Goal: Check status: Check status

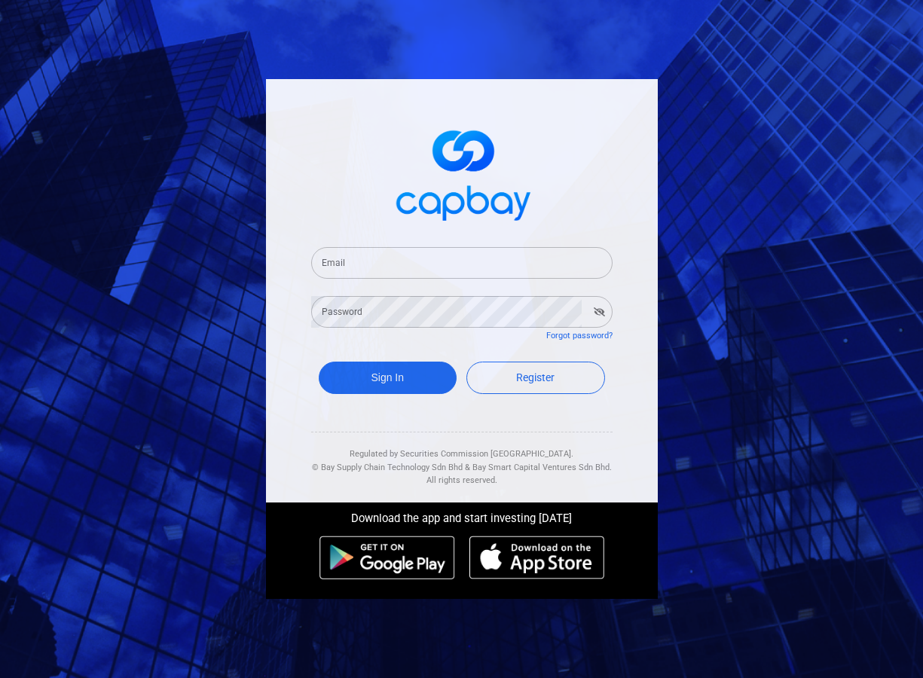
click at [402, 261] on input "Email" at bounding box center [461, 263] width 301 height 32
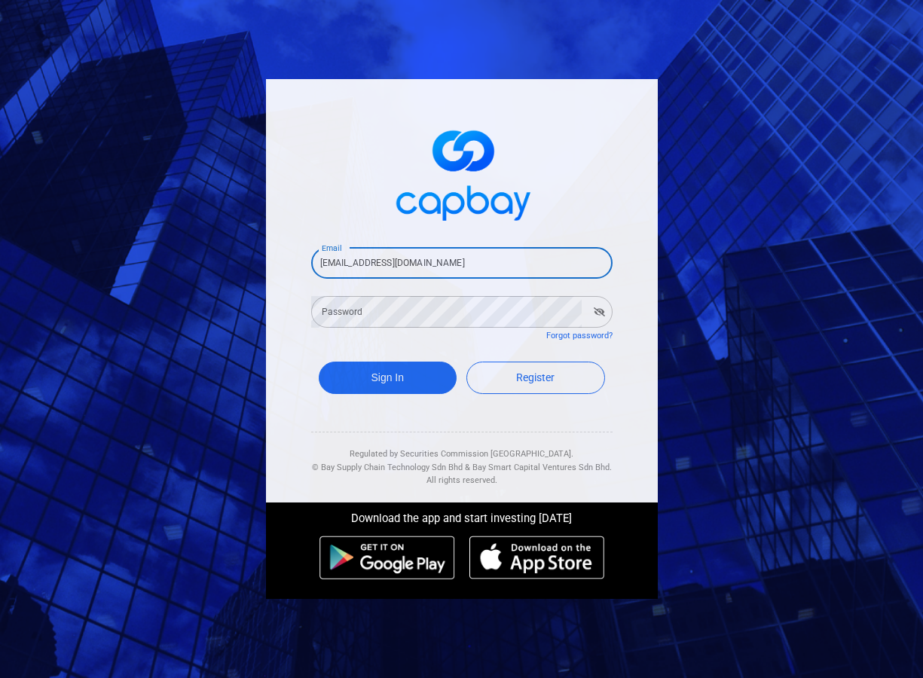
type input "[EMAIL_ADDRESS][DOMAIN_NAME]"
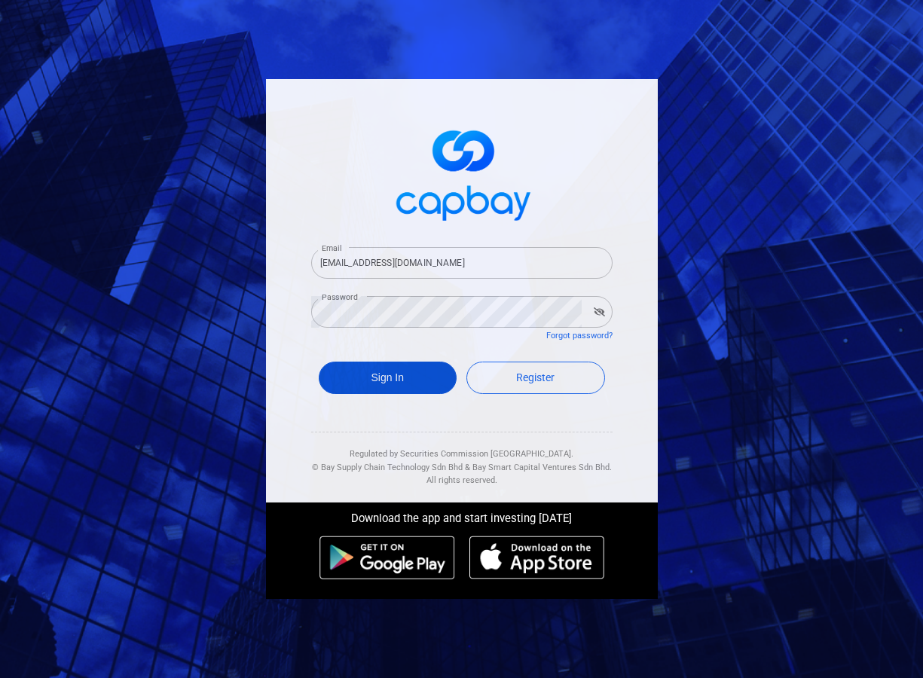
click at [395, 384] on button "Sign In" at bounding box center [388, 378] width 139 height 32
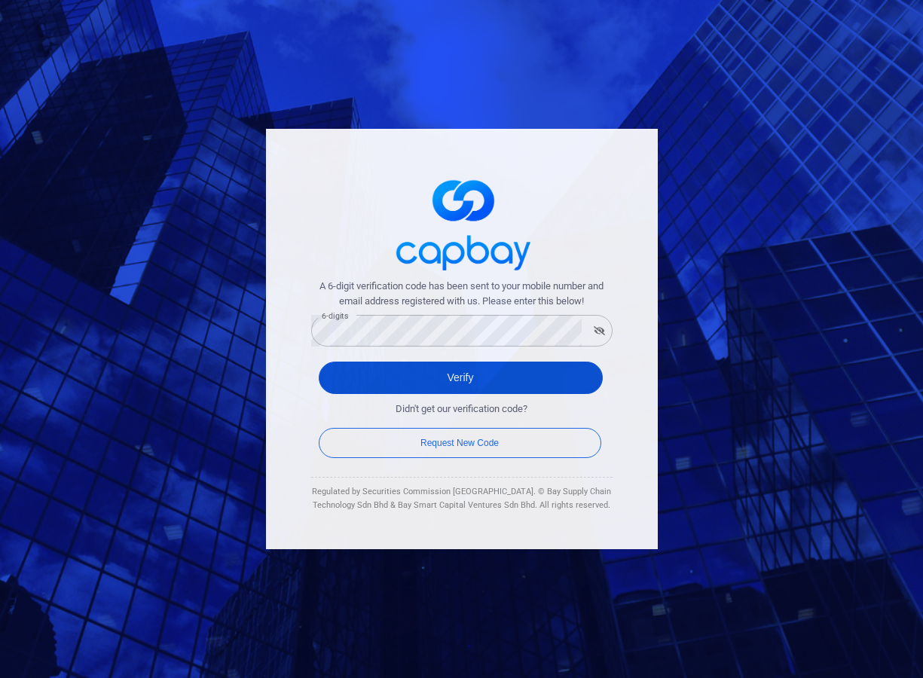
click at [427, 384] on button "Verify" at bounding box center [461, 378] width 284 height 32
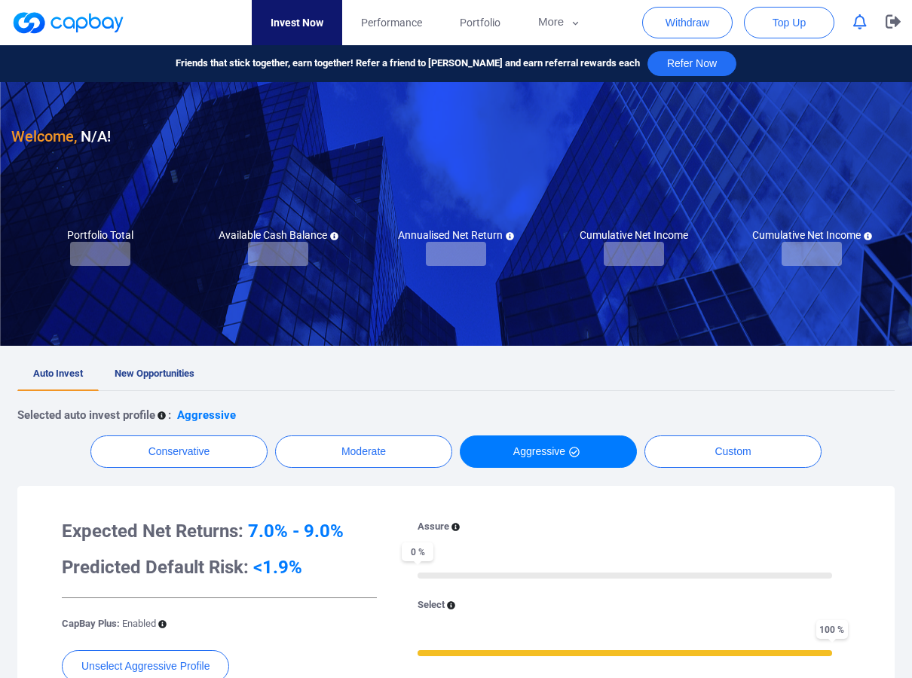
checkbox input "true"
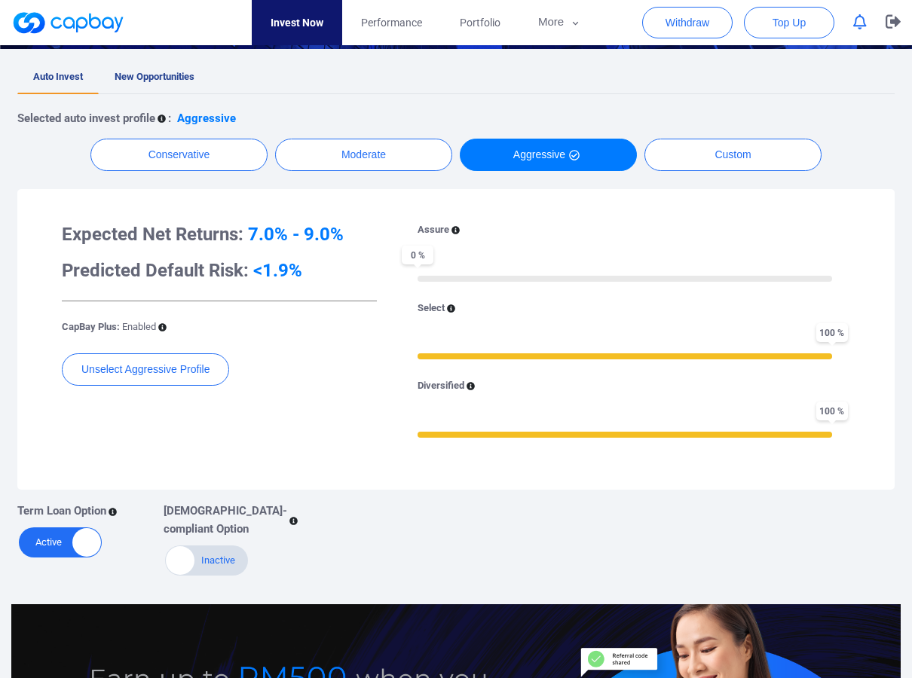
scroll to position [301, 0]
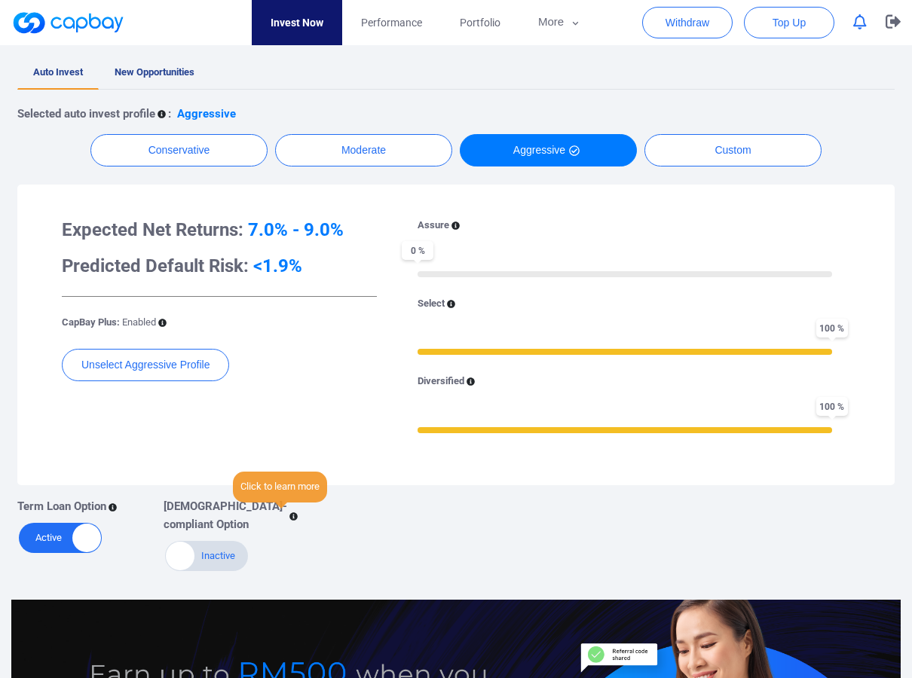
click at [289, 519] on icon at bounding box center [293, 517] width 8 height 8
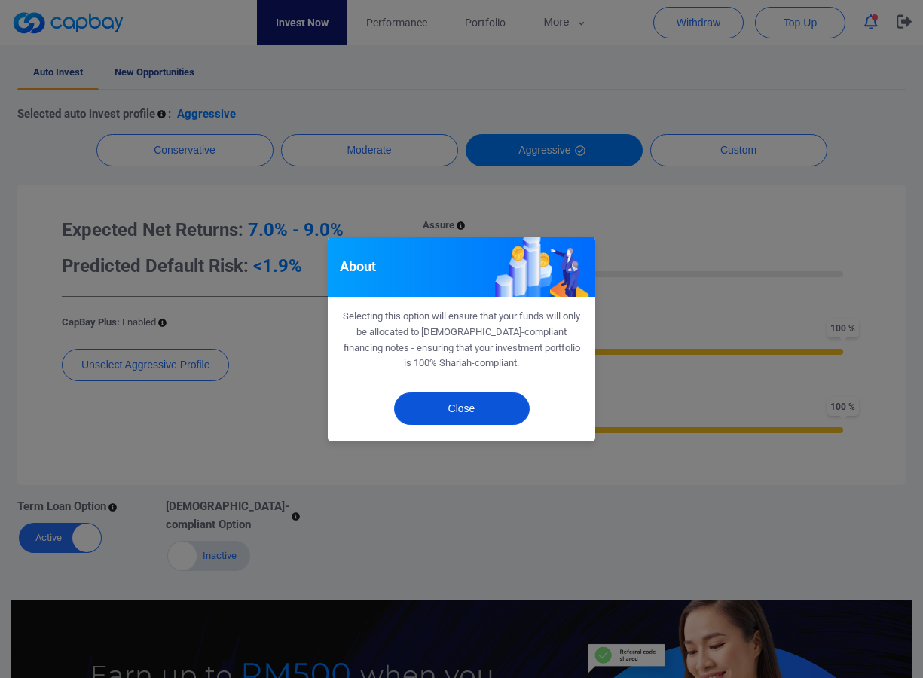
click at [447, 405] on button "Close" at bounding box center [462, 409] width 136 height 32
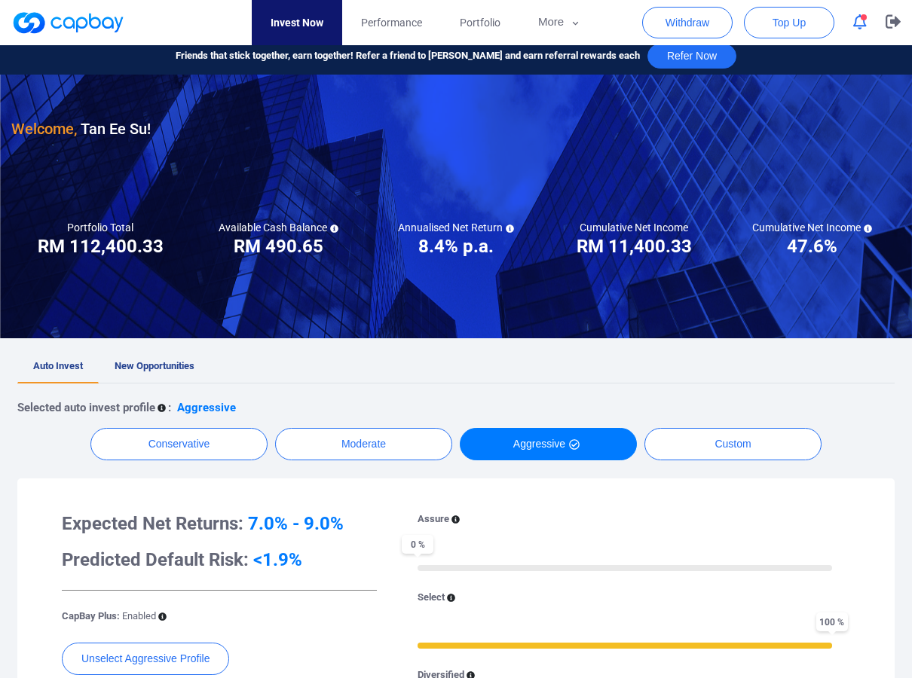
scroll to position [0, 0]
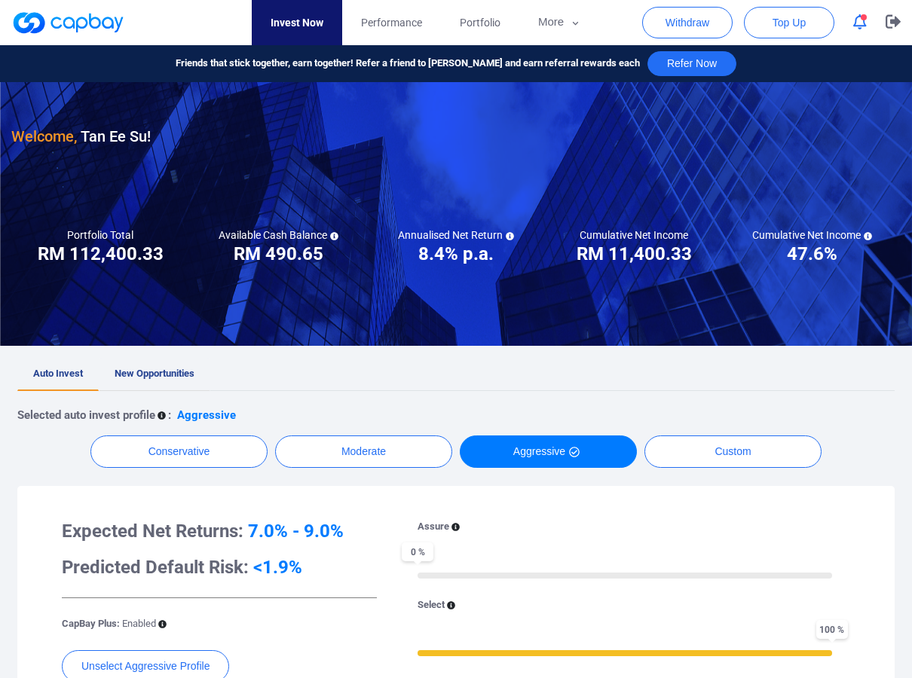
click at [162, 369] on span "New Opportunities" at bounding box center [155, 373] width 80 height 11
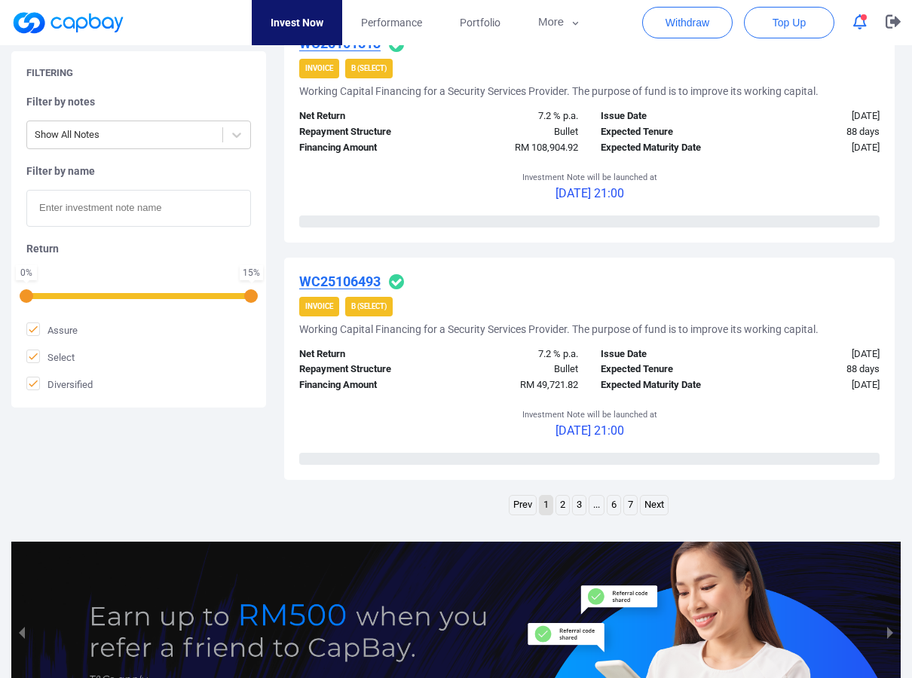
scroll to position [2261, 0]
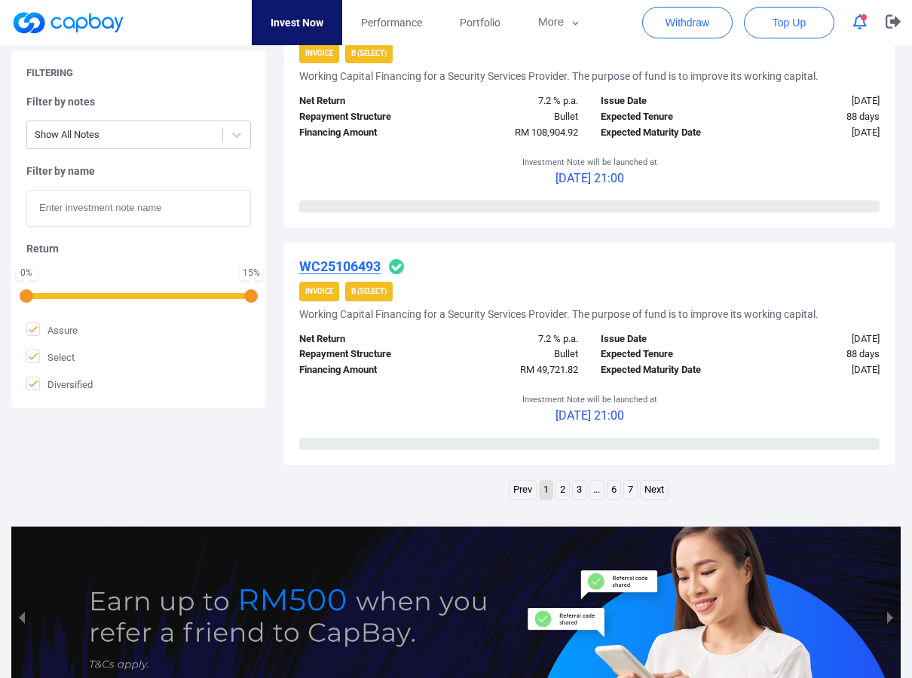
click at [559, 488] on link "2" at bounding box center [562, 490] width 13 height 19
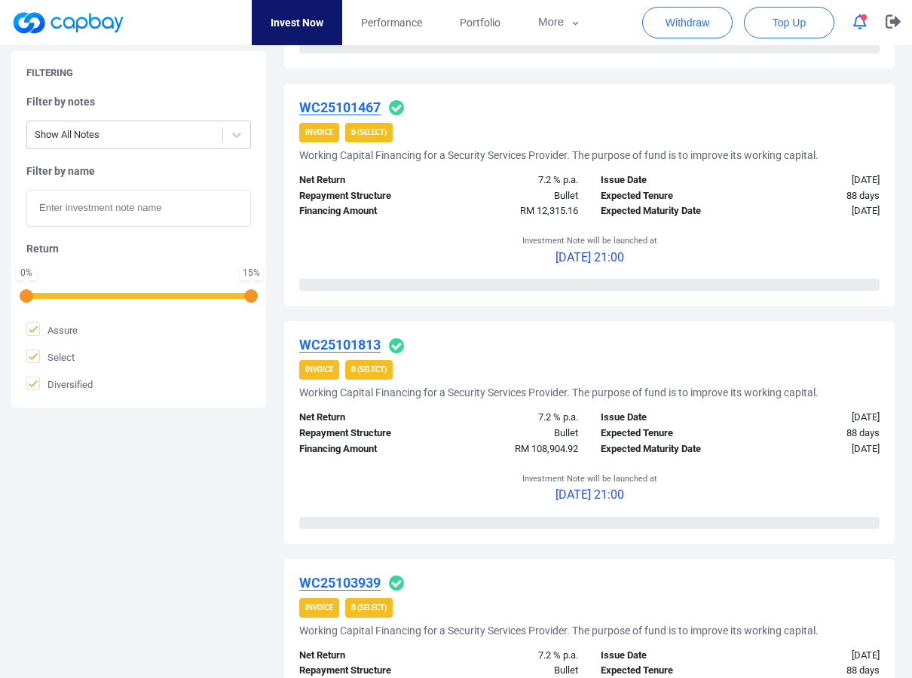
scroll to position [2110, 0]
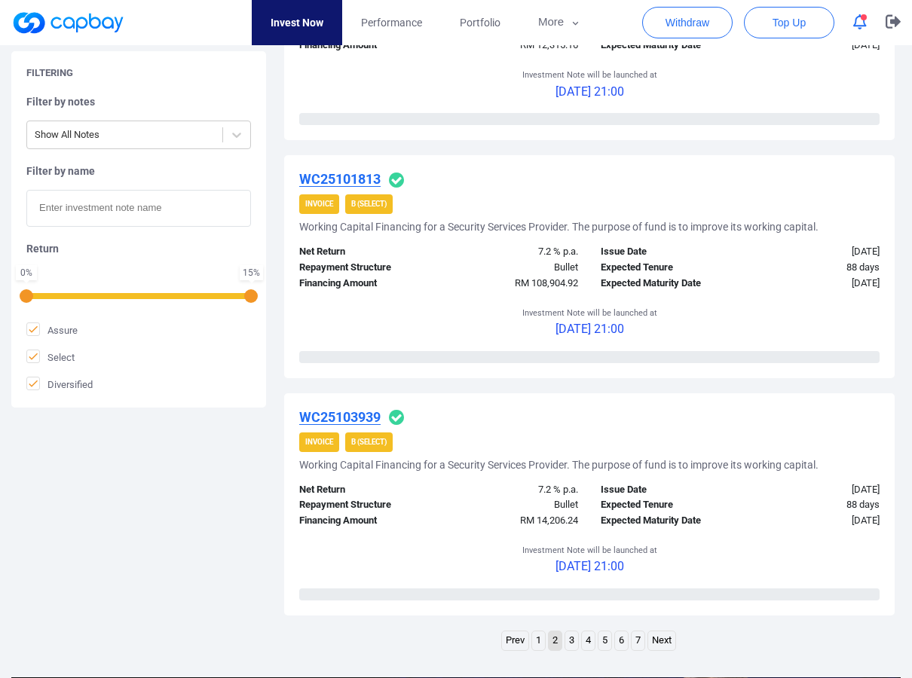
click at [571, 641] on link "3" at bounding box center [571, 641] width 13 height 19
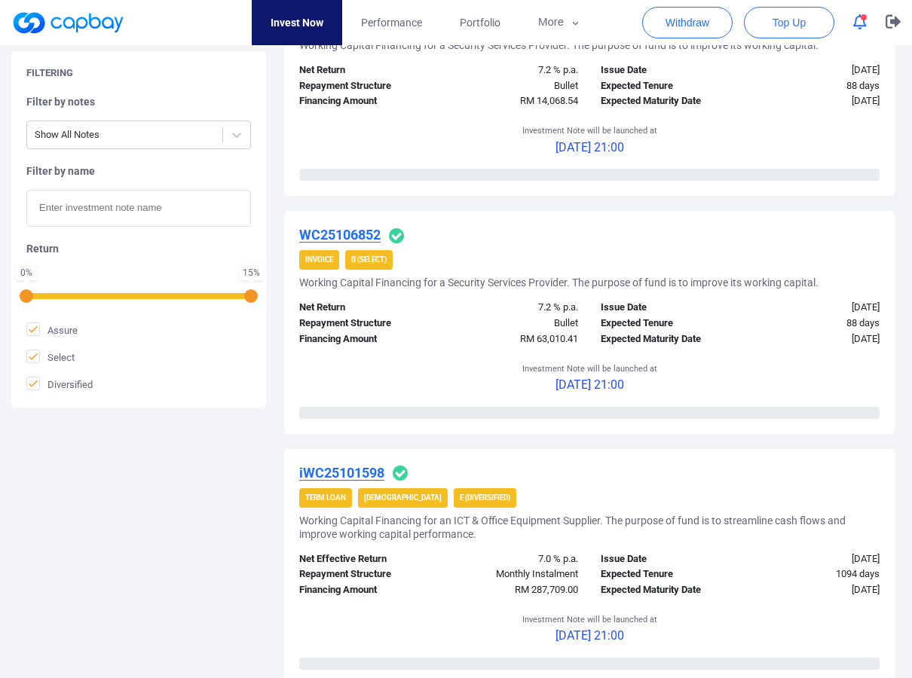
scroll to position [2350, 0]
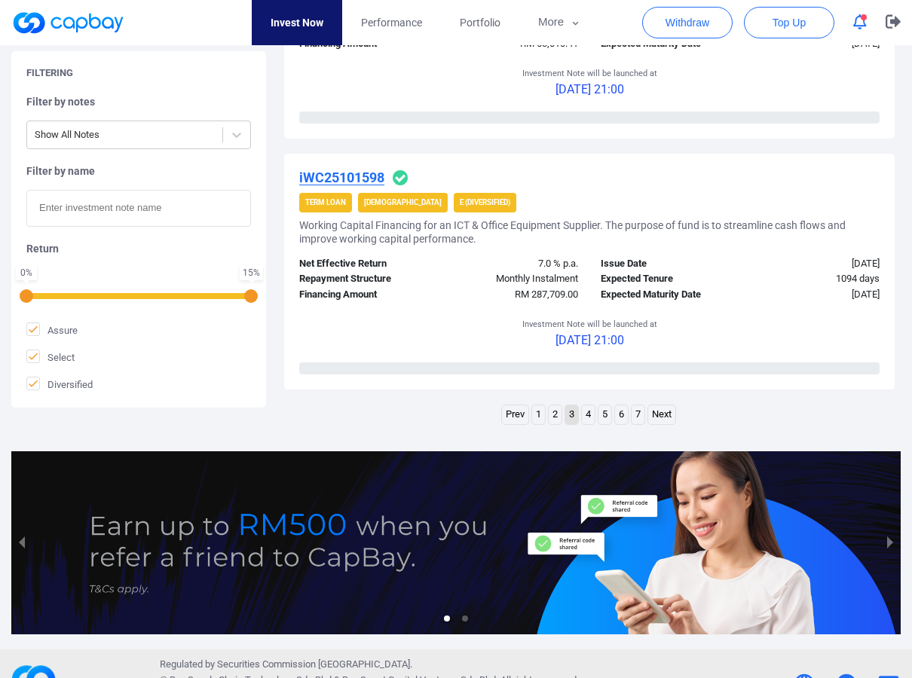
click at [587, 411] on link "4" at bounding box center [588, 414] width 13 height 19
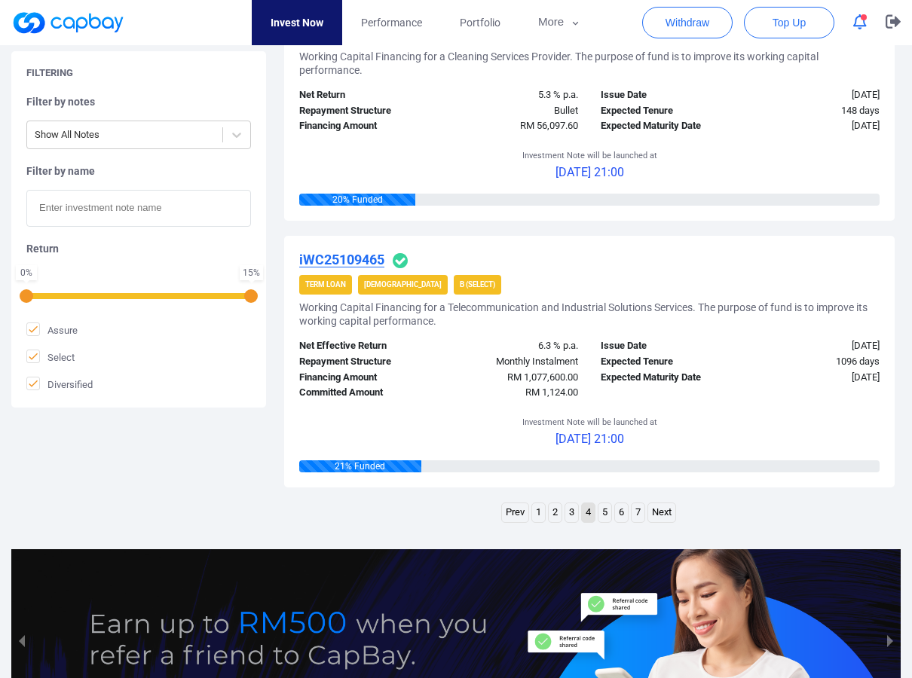
scroll to position [2486, 0]
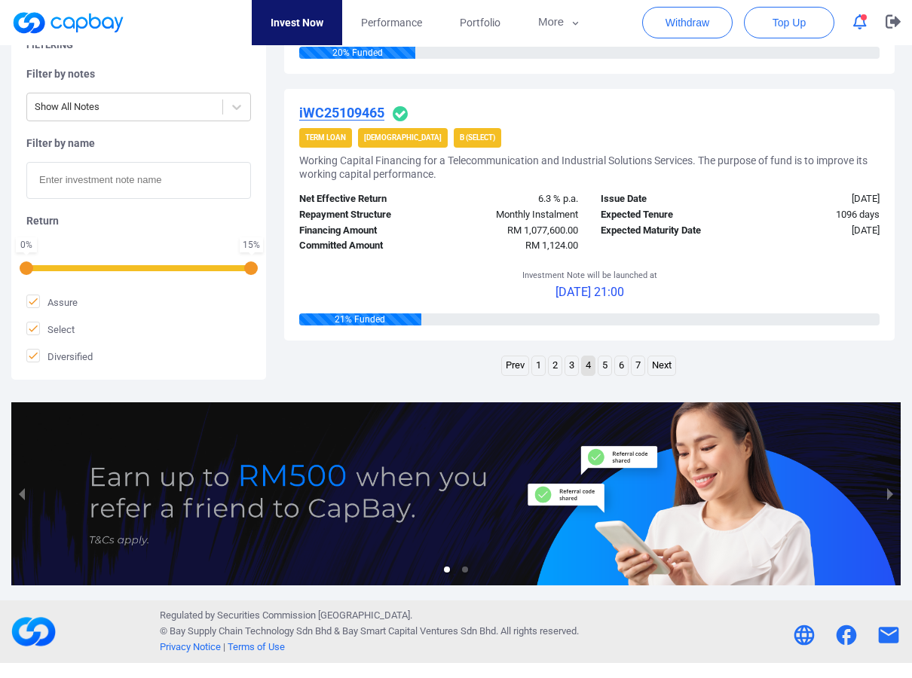
click at [607, 363] on link "5" at bounding box center [604, 365] width 13 height 19
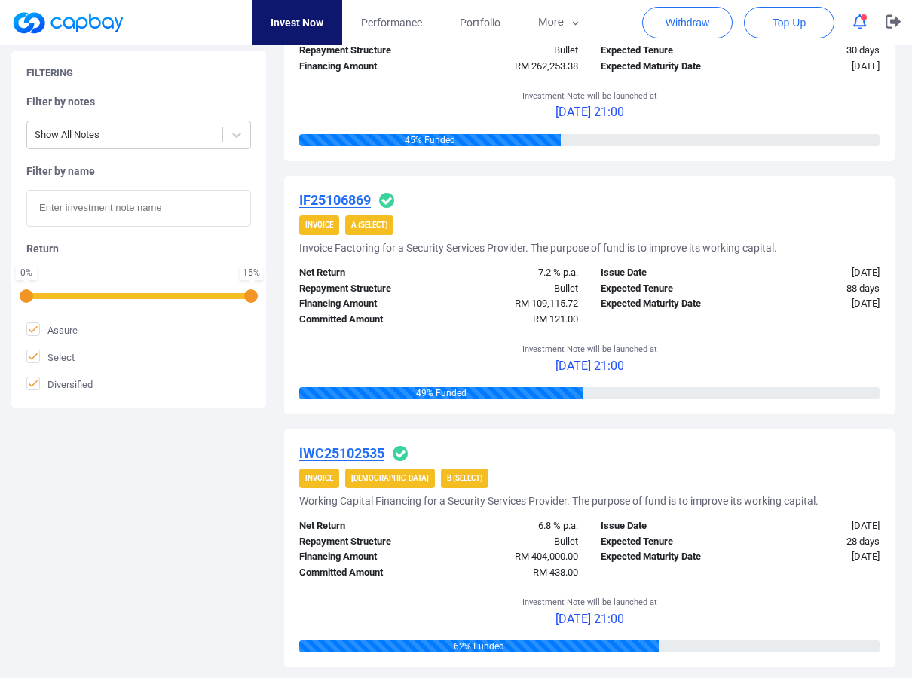
scroll to position [2254, 0]
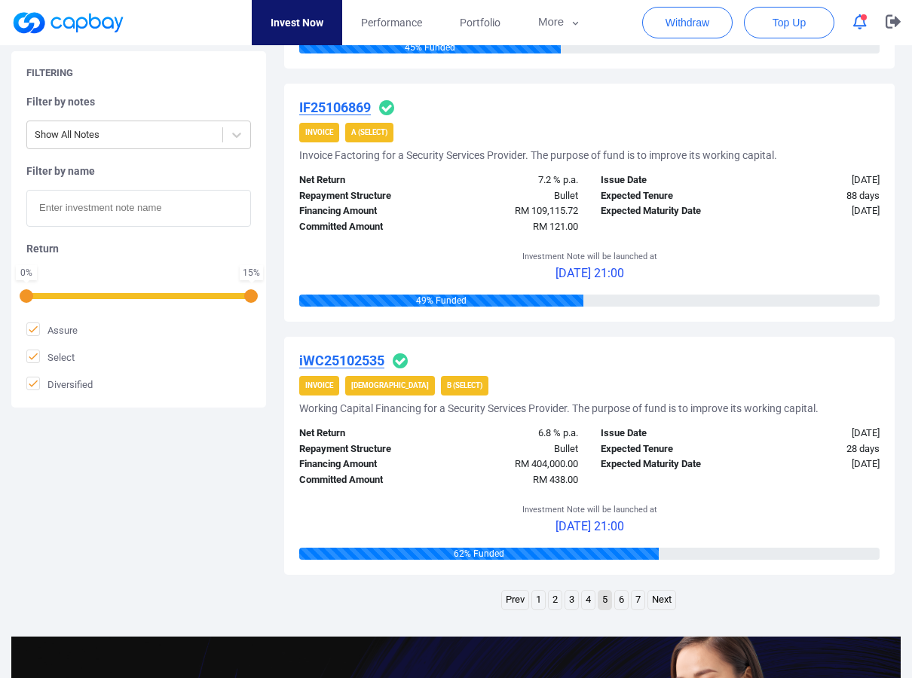
click at [620, 598] on link "6" at bounding box center [621, 600] width 13 height 19
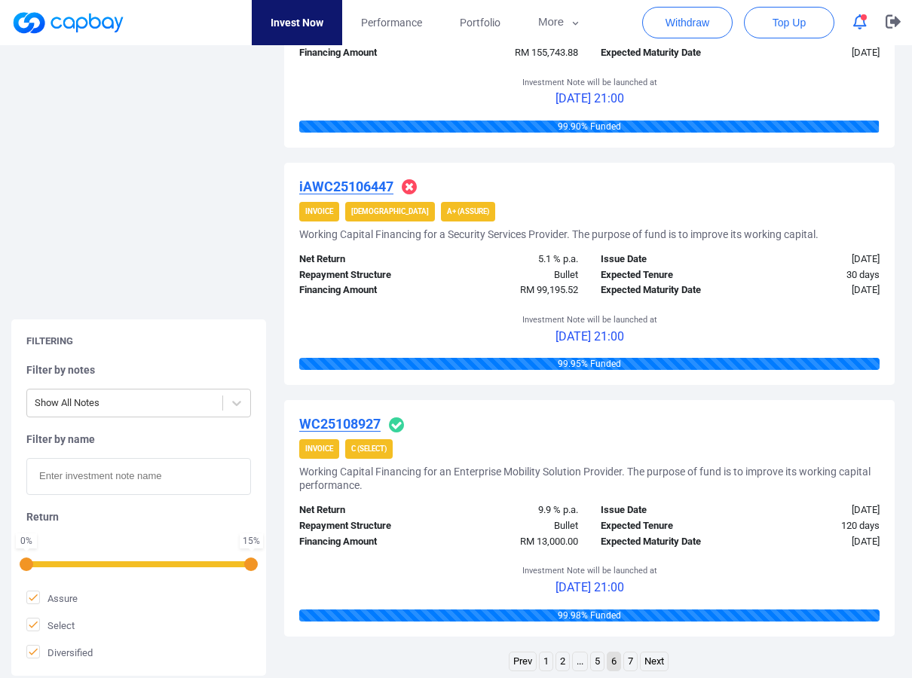
scroll to position [2442, 0]
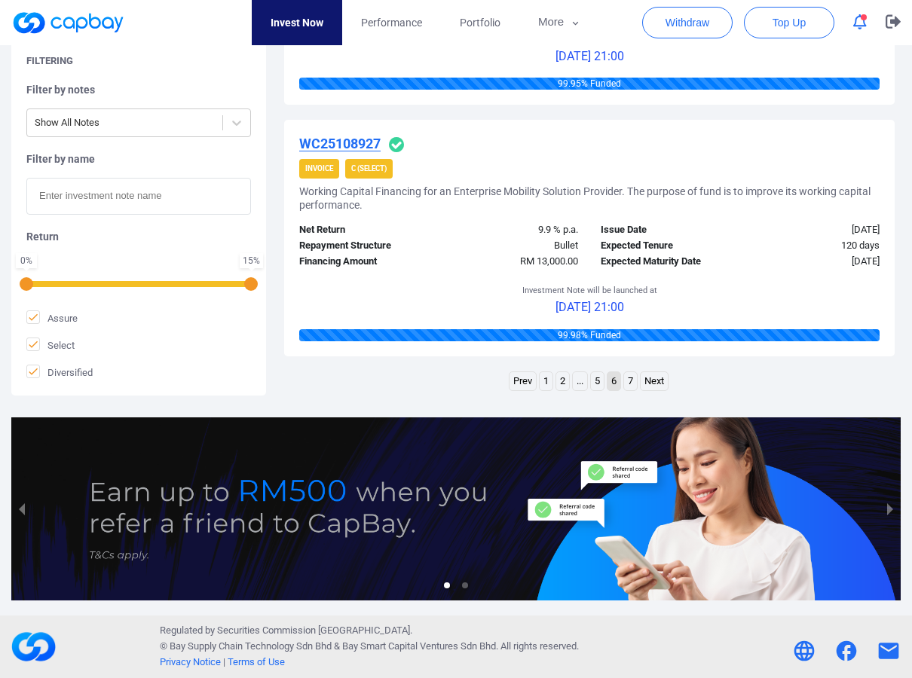
click at [633, 375] on link "7" at bounding box center [630, 381] width 13 height 19
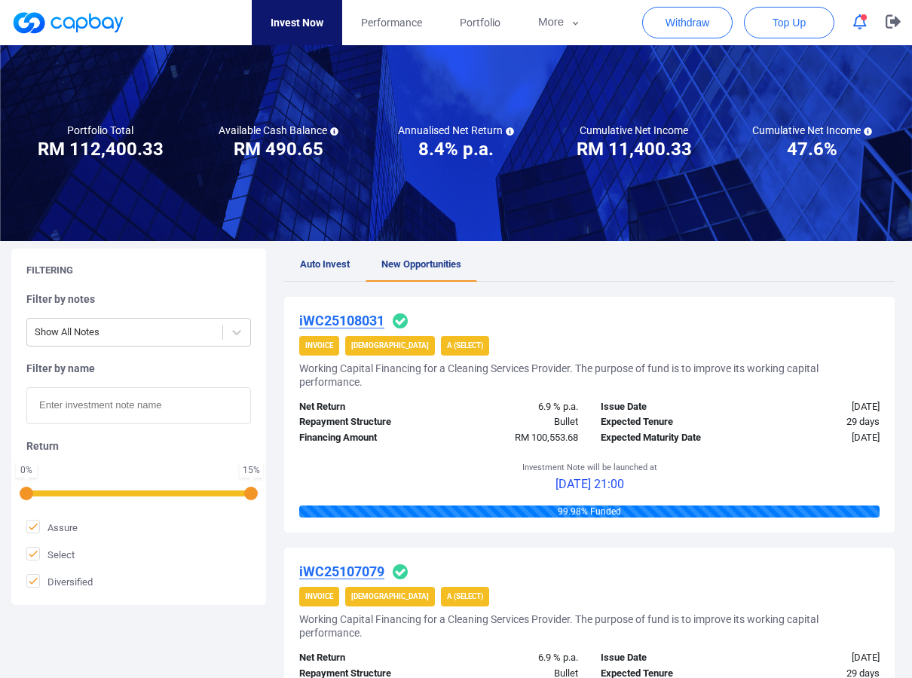
scroll to position [0, 0]
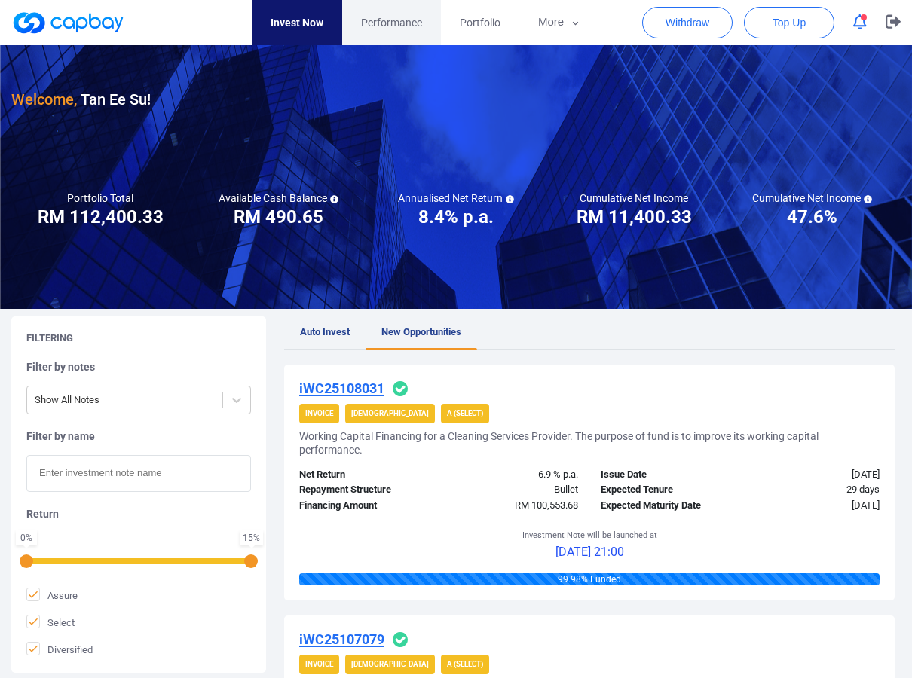
click at [384, 18] on span "Performance" at bounding box center [391, 22] width 61 height 17
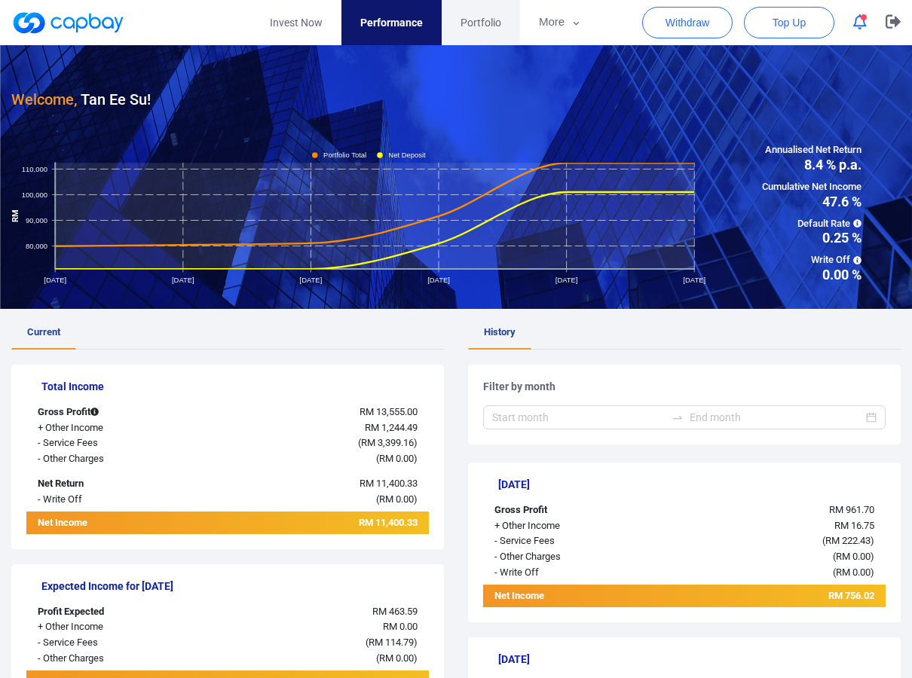
click at [499, 20] on span "Portfolio" at bounding box center [481, 22] width 41 height 17
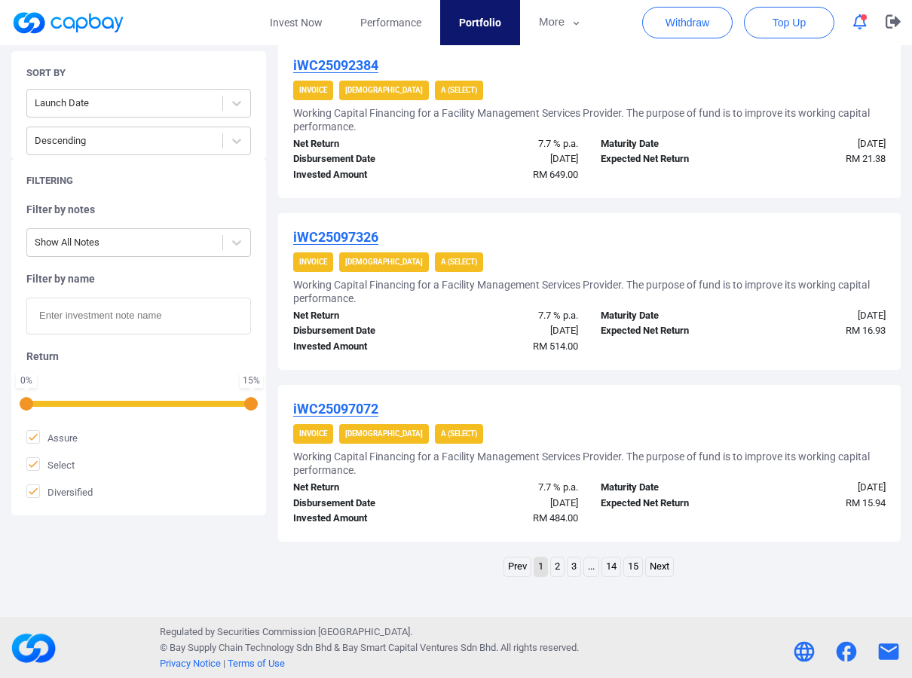
scroll to position [1579, 0]
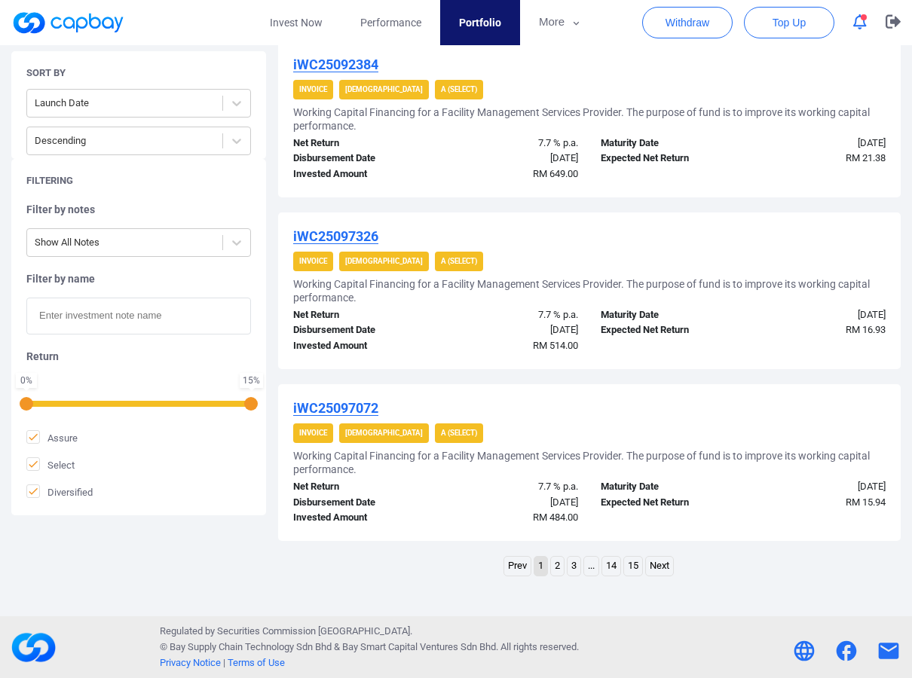
click at [558, 568] on link "2" at bounding box center [557, 566] width 13 height 19
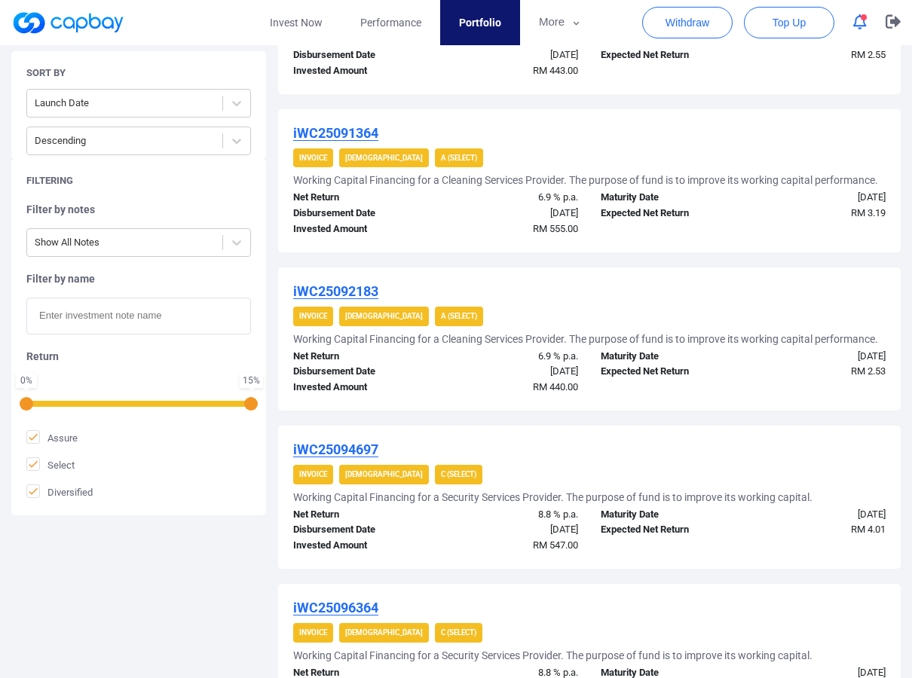
scroll to position [1453, 0]
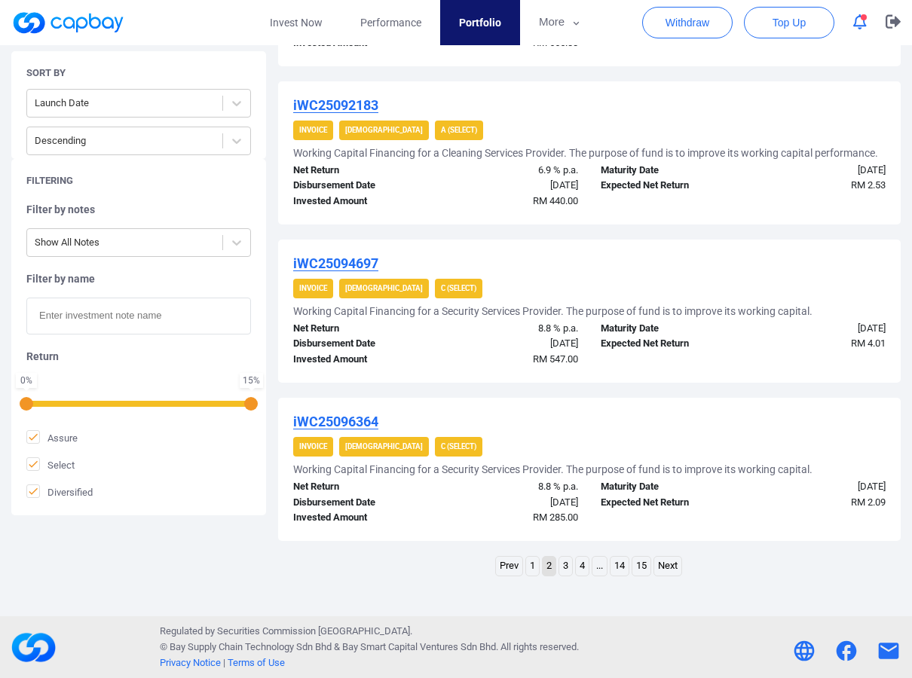
click at [565, 567] on link "3" at bounding box center [565, 566] width 13 height 19
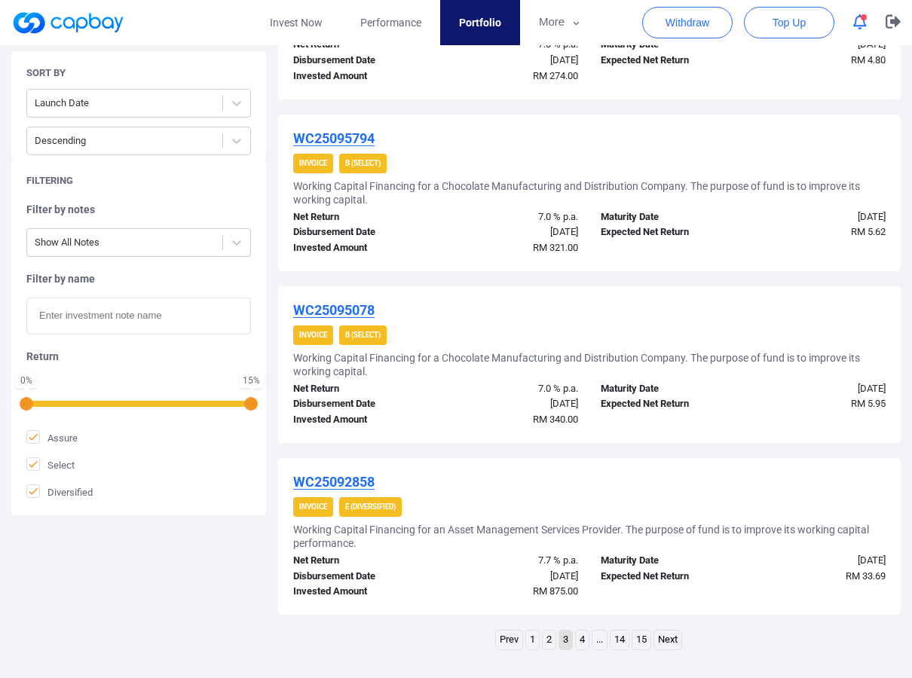
scroll to position [1507, 0]
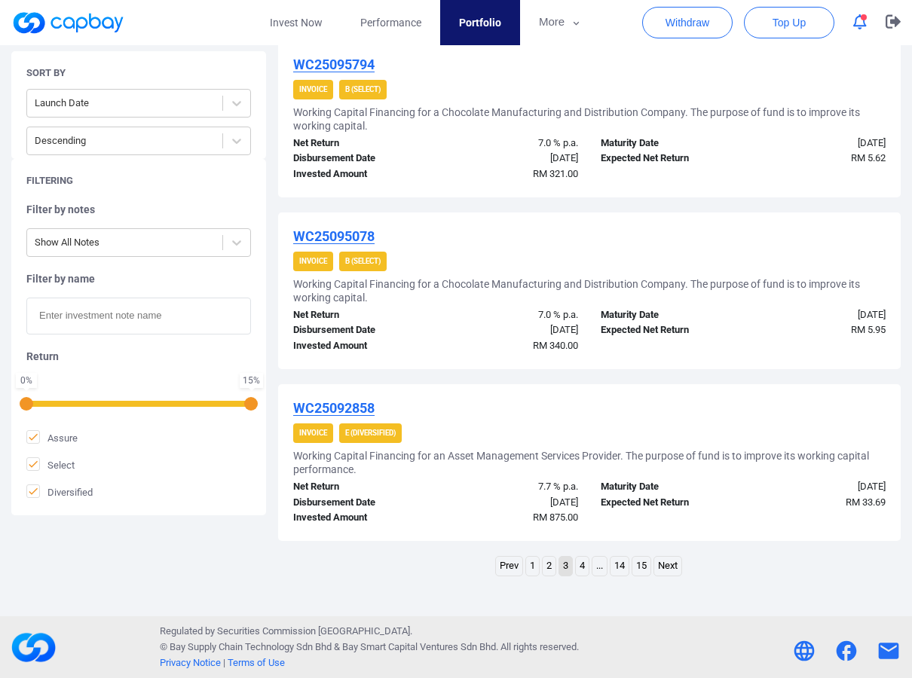
click at [579, 564] on link "4" at bounding box center [582, 566] width 13 height 19
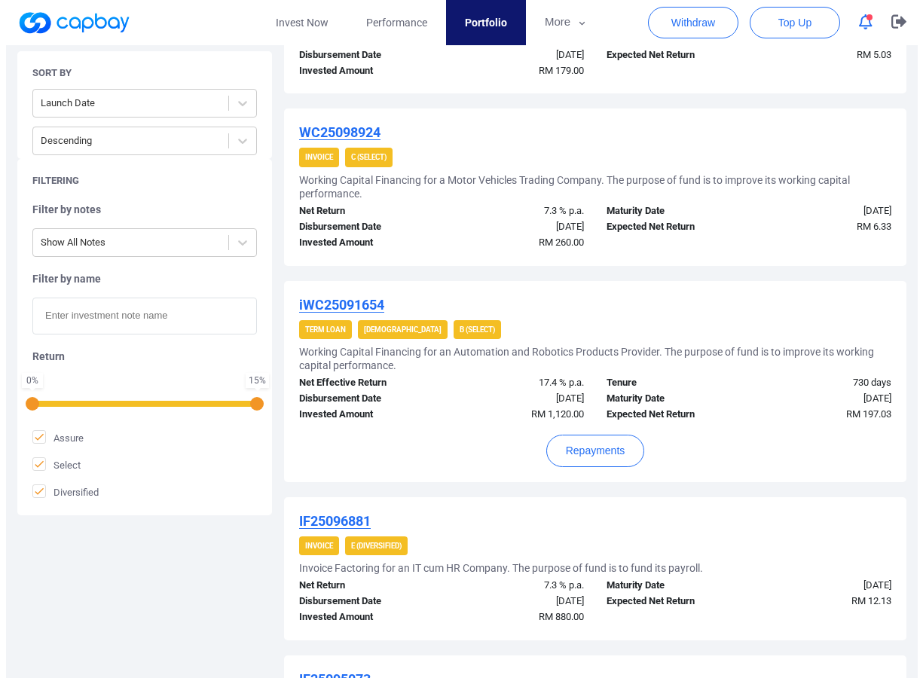
scroll to position [966, 0]
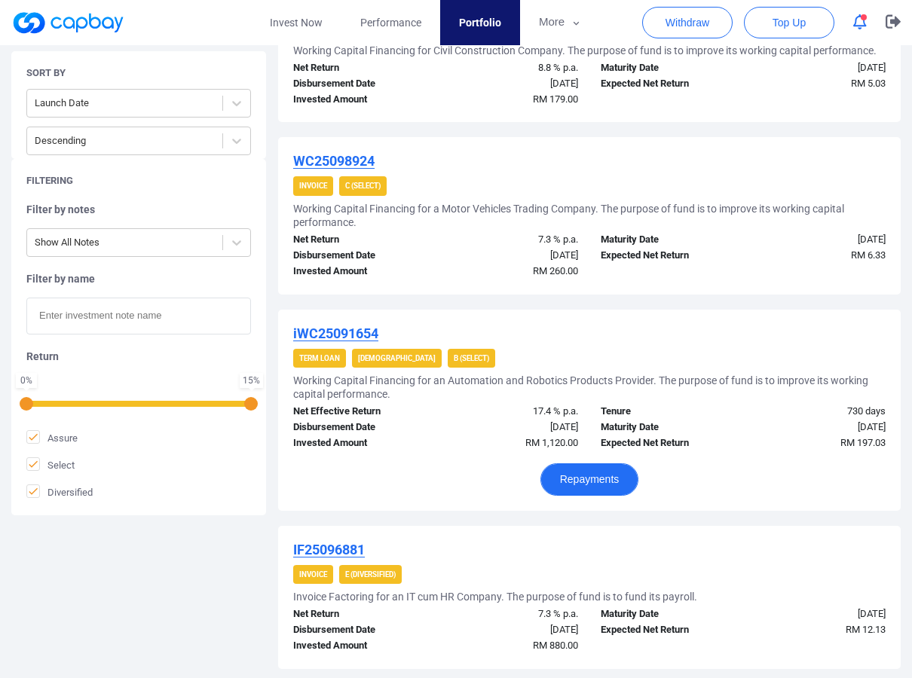
click at [592, 472] on button "Repayments" at bounding box center [589, 480] width 99 height 32
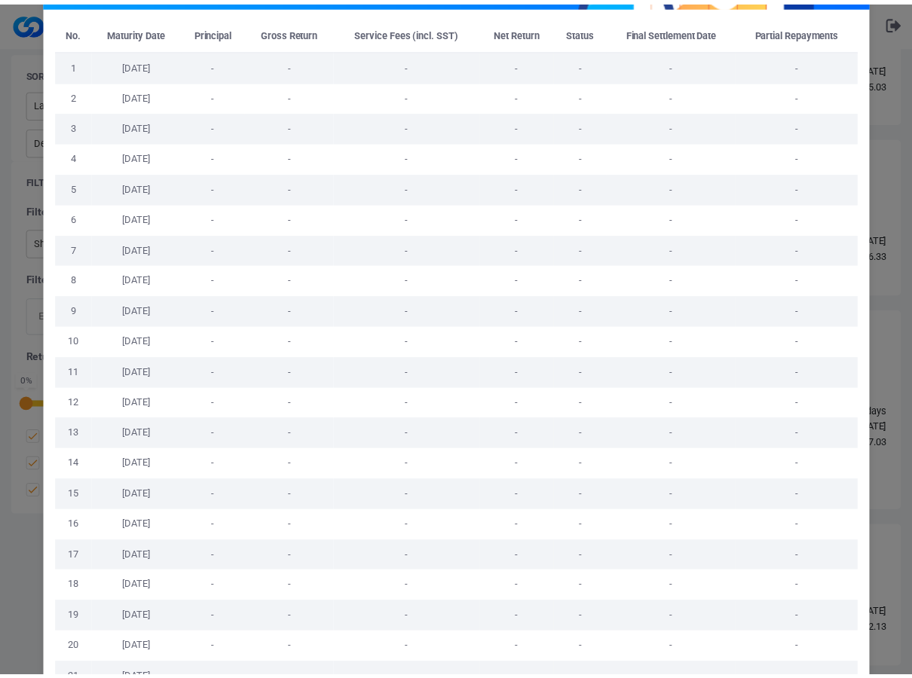
scroll to position [245, 0]
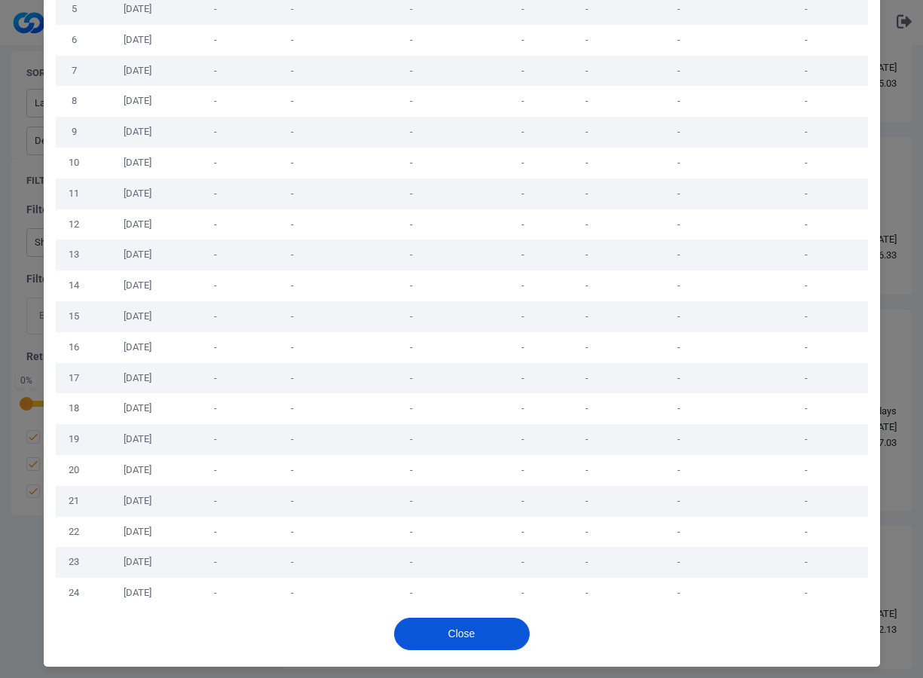
click at [427, 624] on button "Close" at bounding box center [462, 634] width 136 height 32
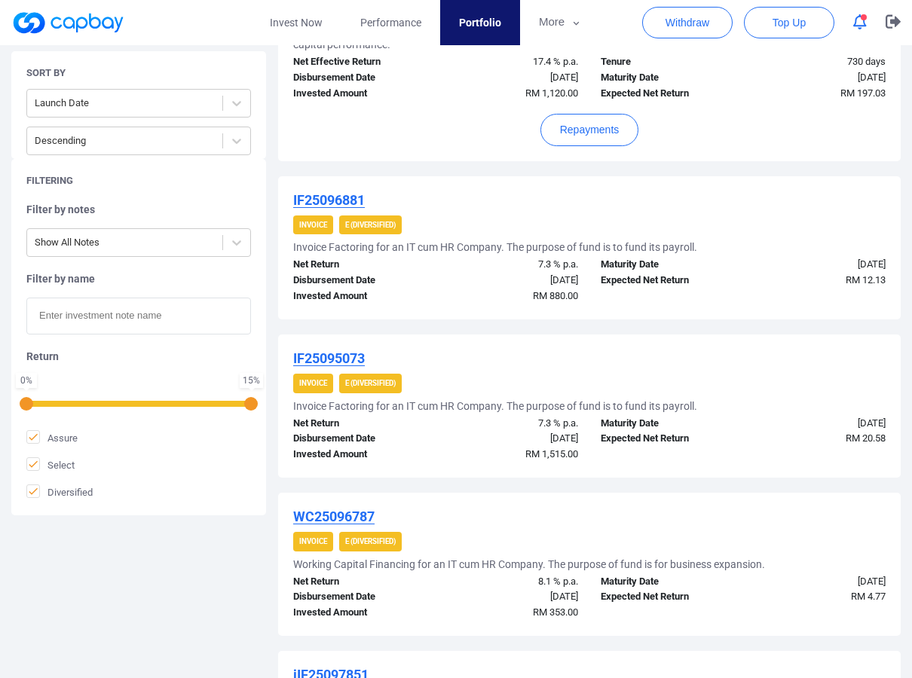
scroll to position [1569, 0]
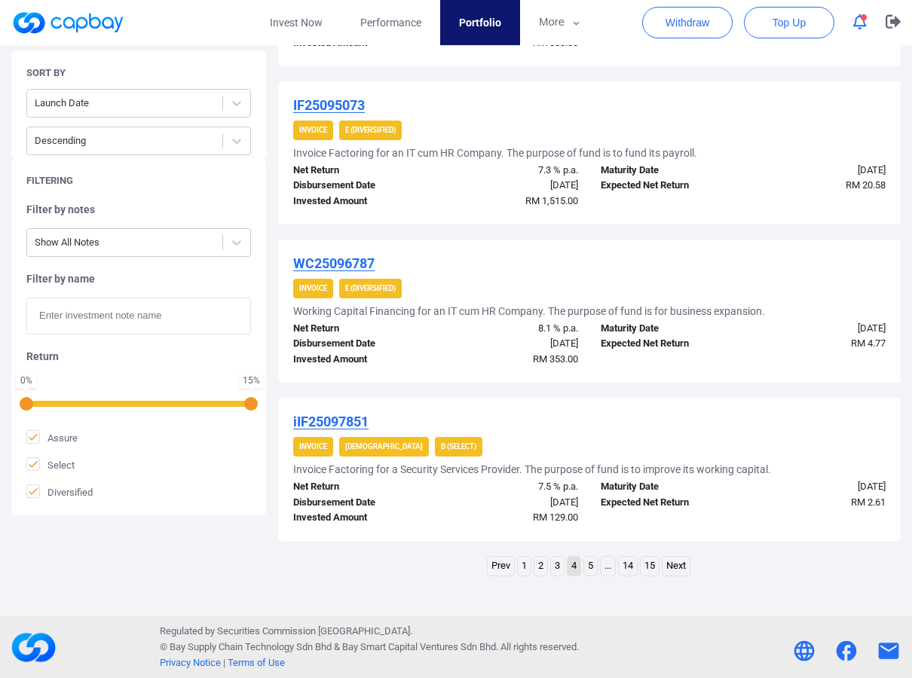
click at [592, 565] on link "5" at bounding box center [590, 566] width 13 height 19
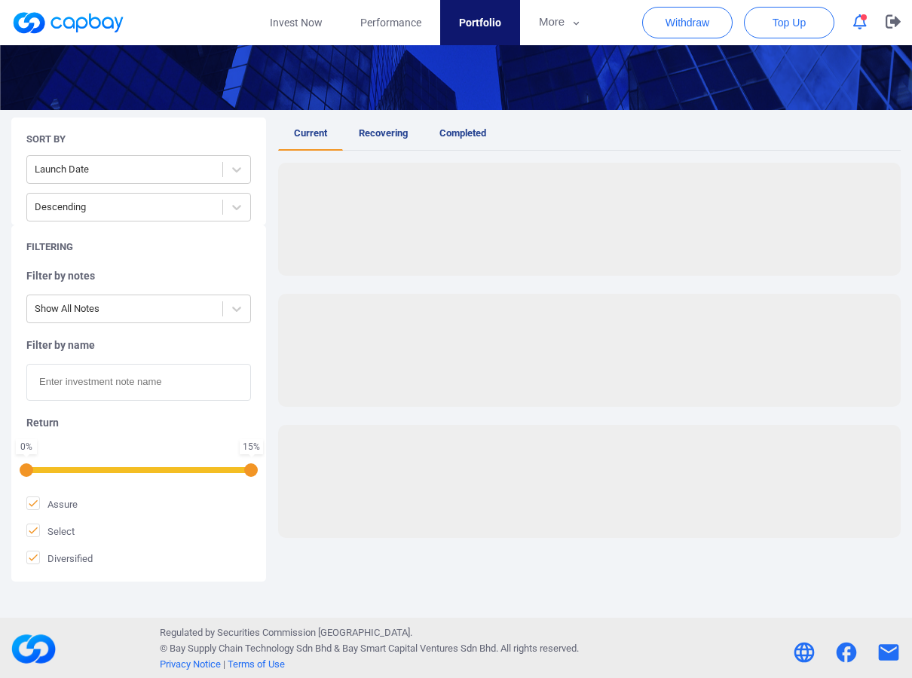
scroll to position [1573, 0]
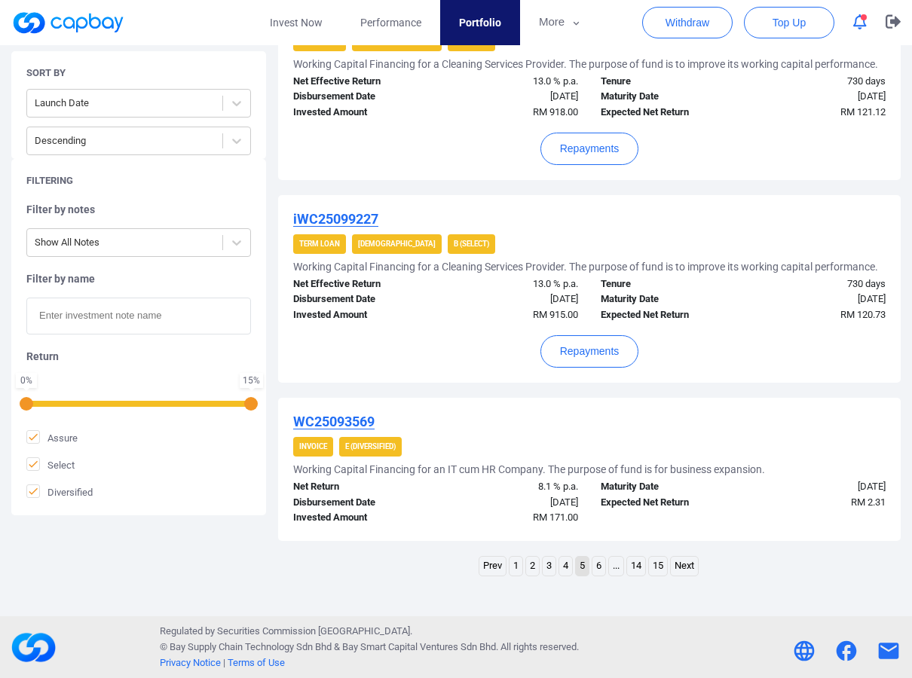
click at [638, 567] on link "14" at bounding box center [636, 566] width 18 height 19
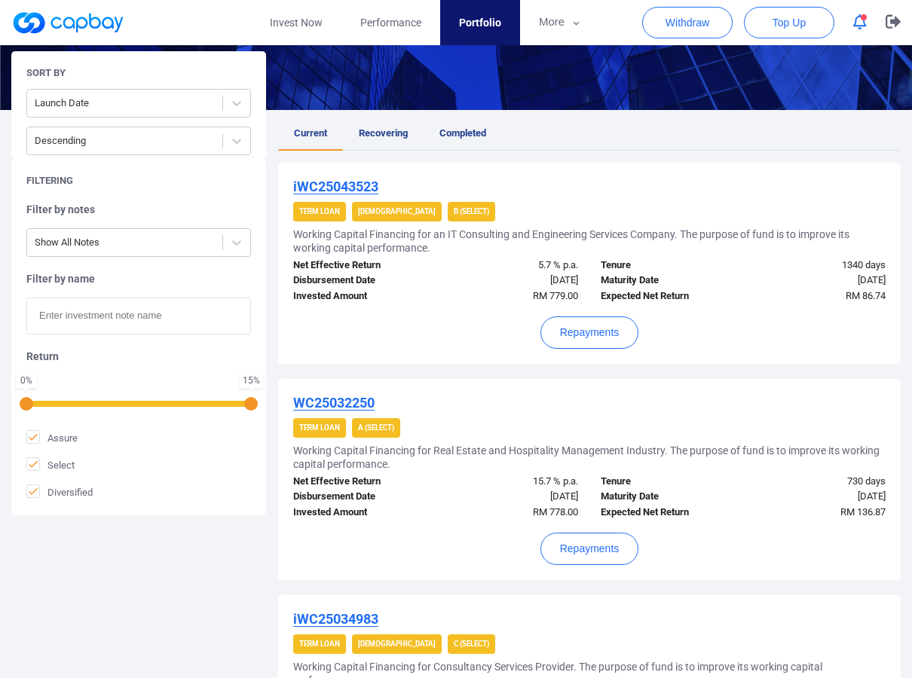
scroll to position [1952, 0]
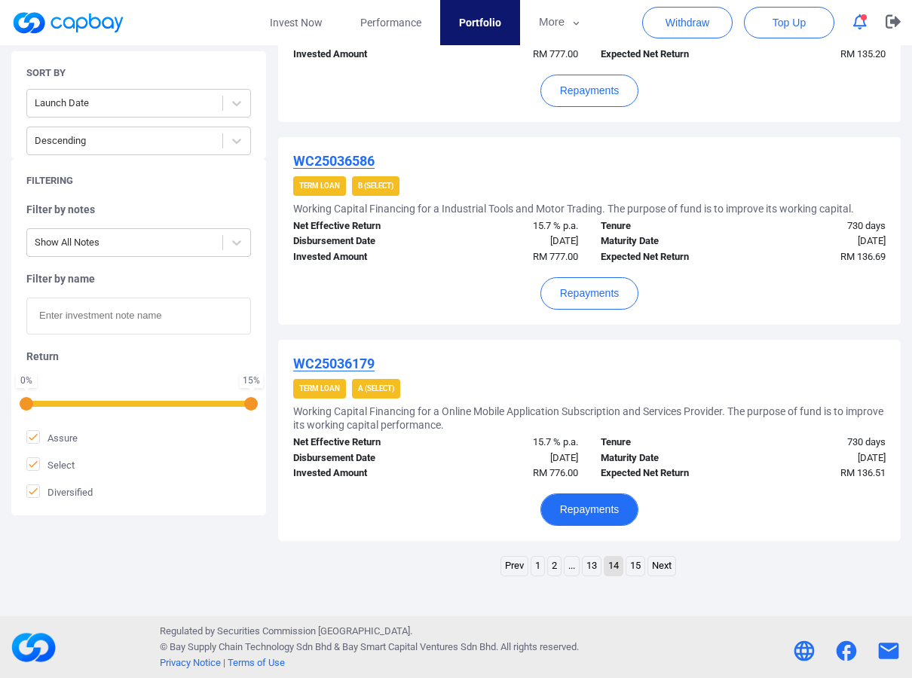
click at [608, 511] on button "Repayments" at bounding box center [589, 510] width 99 height 32
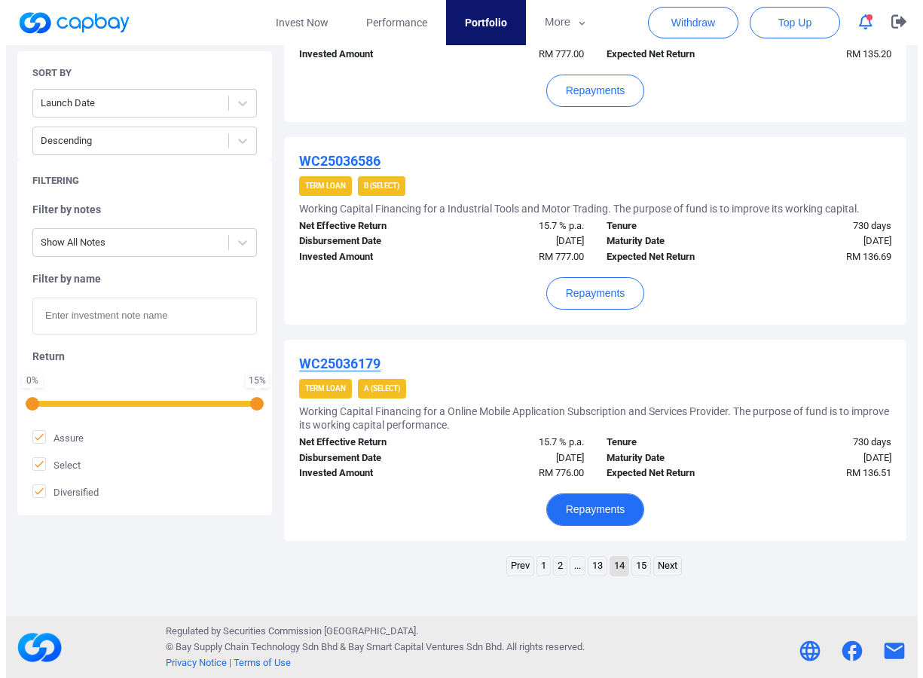
scroll to position [1939, 0]
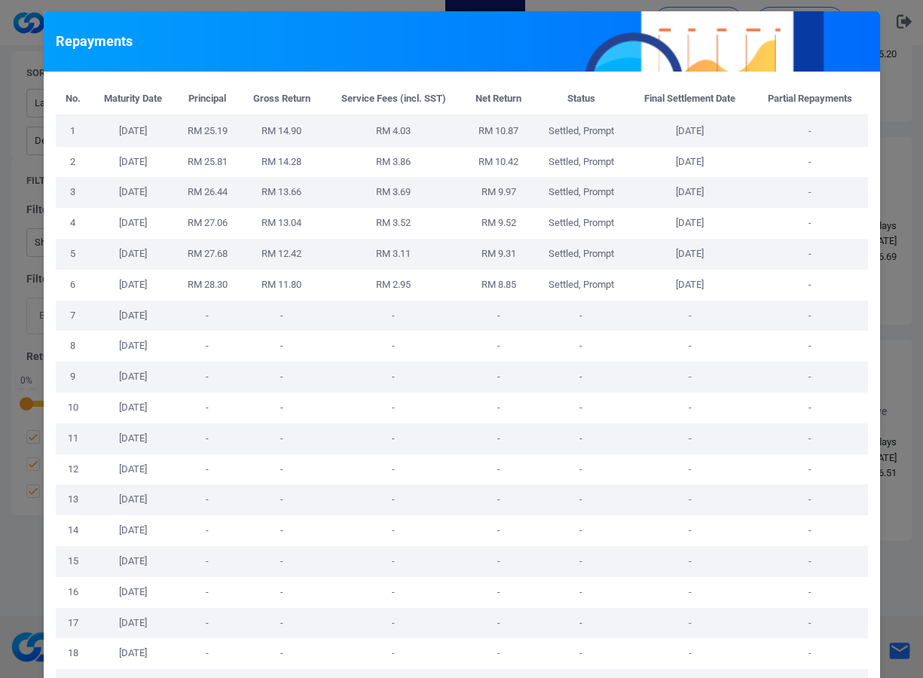
click at [889, 66] on div "Repayments No. Maturity Date Principal Gross Return Service Fees (incl. SST) Ne…" at bounding box center [461, 339] width 923 height 678
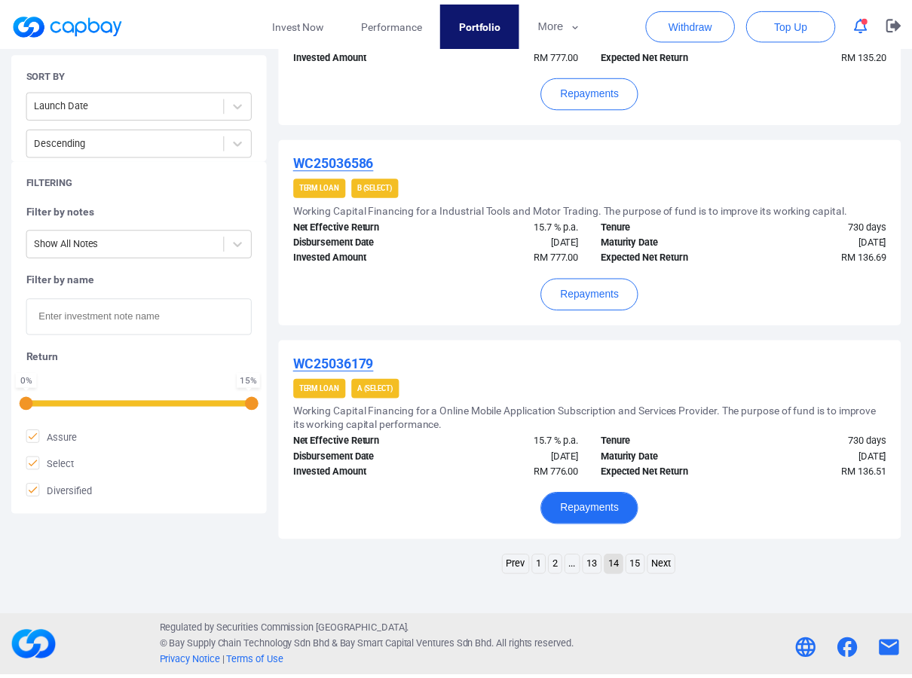
scroll to position [1952, 0]
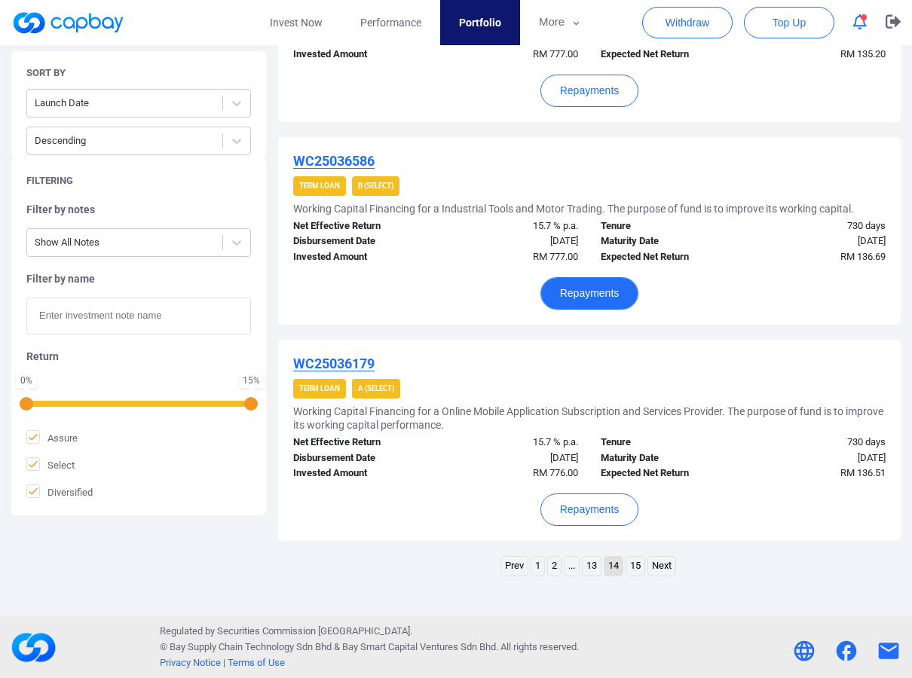
click at [614, 292] on button "Repayments" at bounding box center [589, 293] width 99 height 32
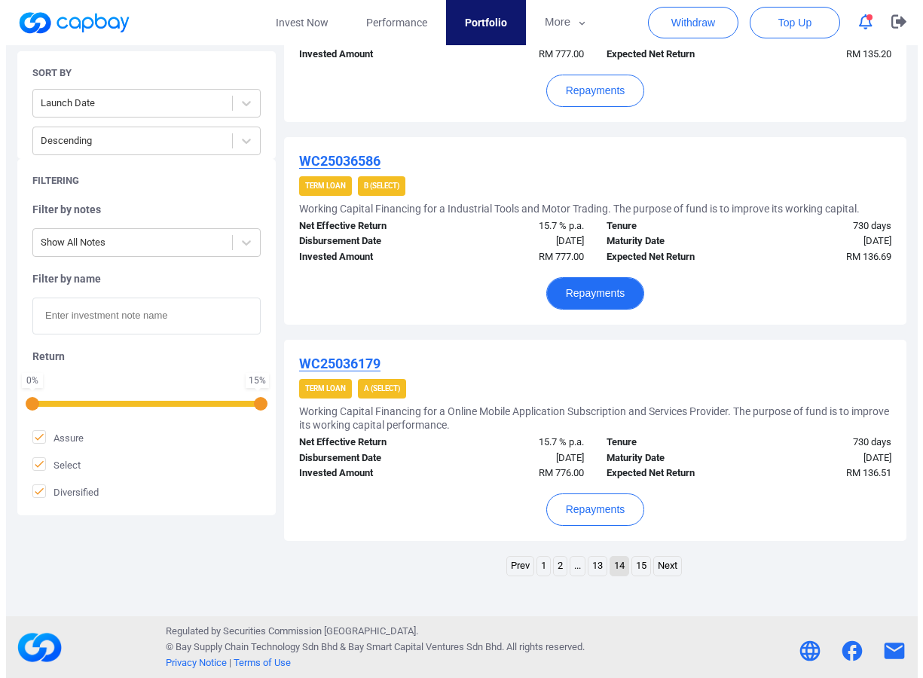
scroll to position [1939, 0]
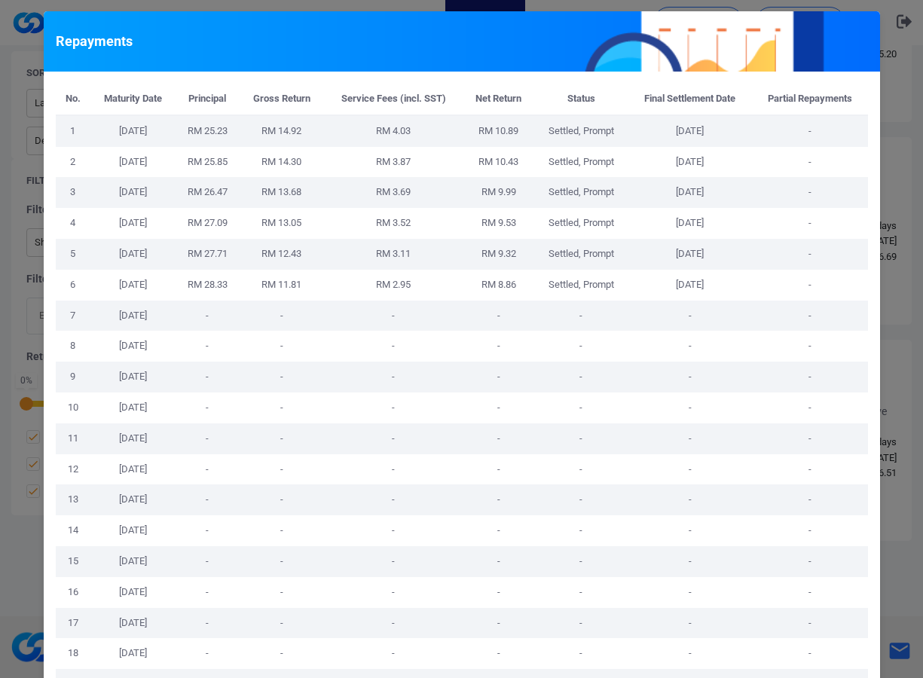
click at [901, 116] on div "Repayments No. Maturity Date Principal Gross Return Service Fees (incl. SST) Ne…" at bounding box center [461, 339] width 923 height 678
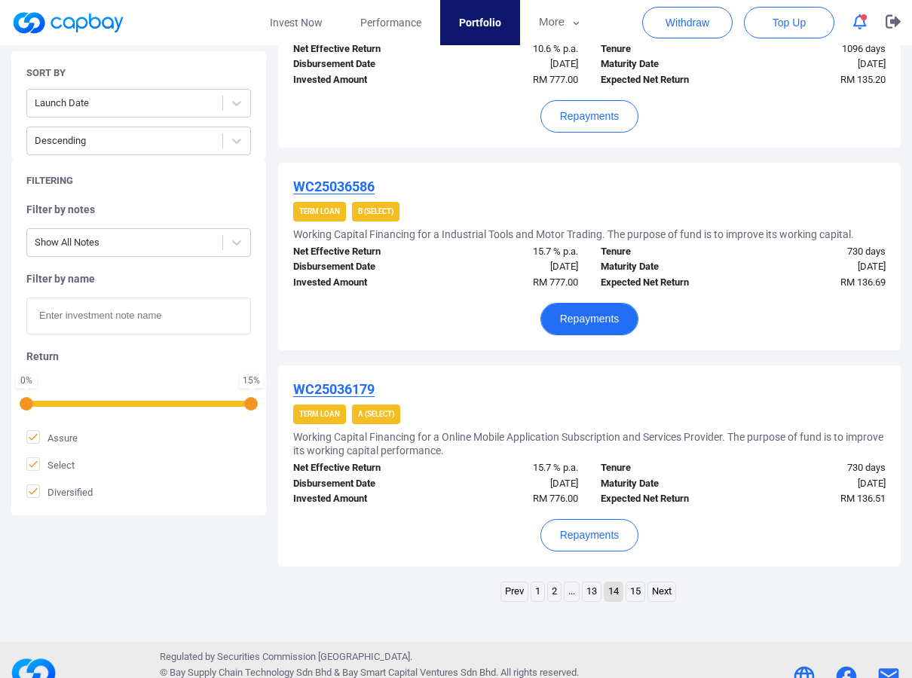
scroll to position [1952, 0]
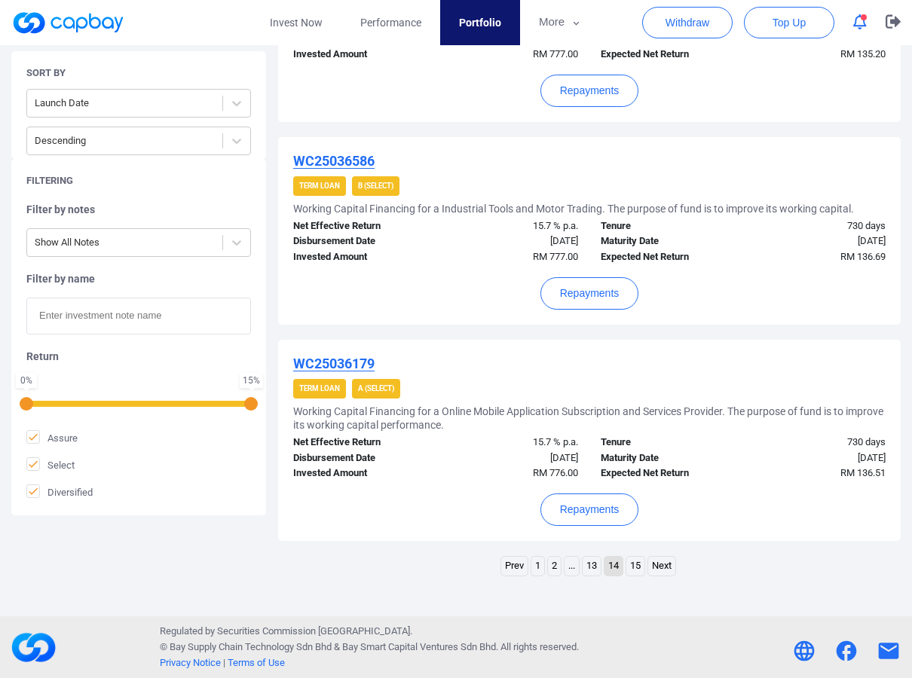
click at [633, 567] on link "15" at bounding box center [635, 566] width 18 height 19
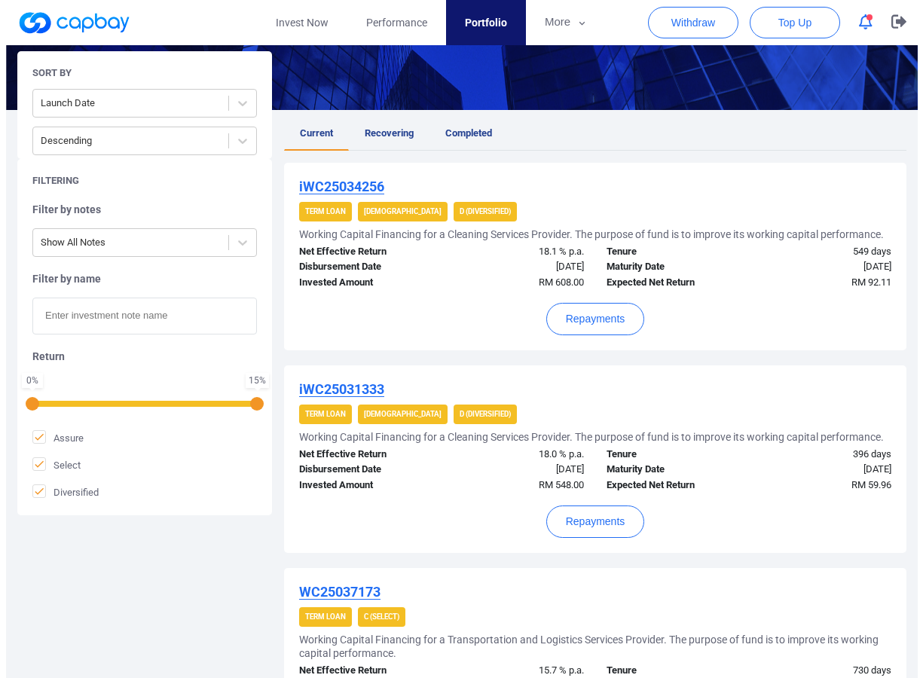
scroll to position [884, 0]
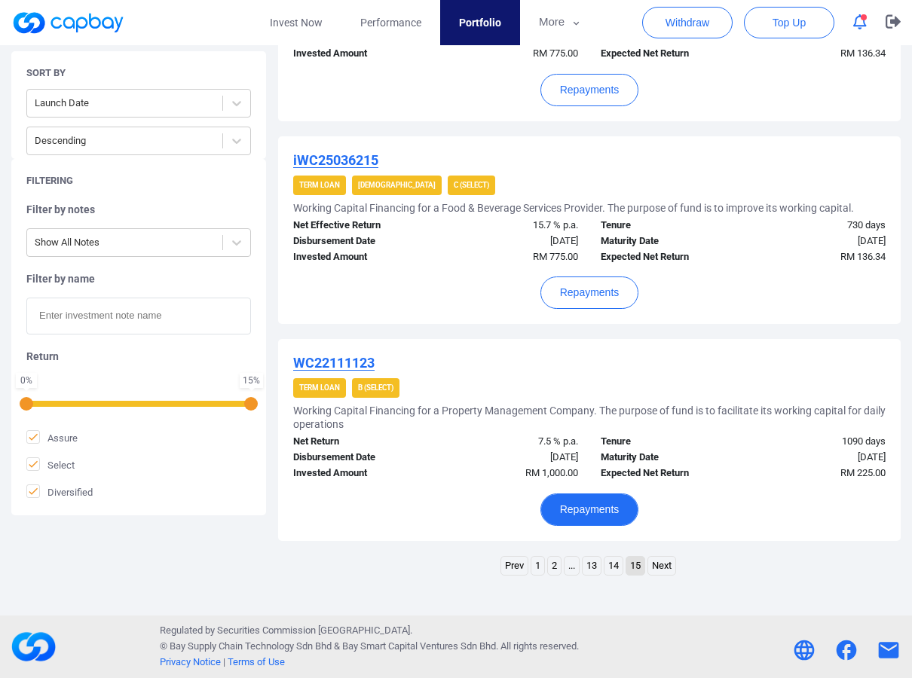
click at [598, 507] on button "Repayments" at bounding box center [589, 510] width 99 height 32
